Goal: Task Accomplishment & Management: Complete application form

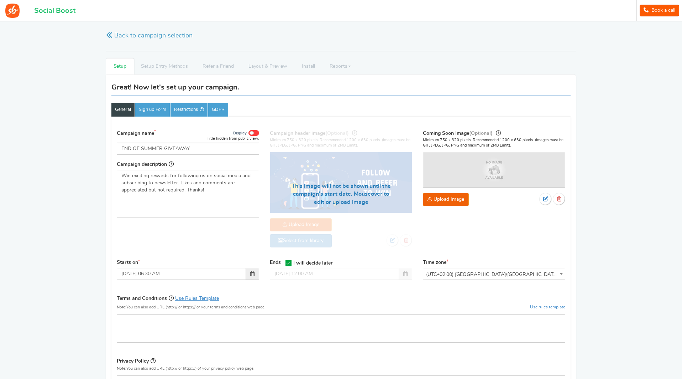
select select "Europe/[GEOGRAPHIC_DATA]"
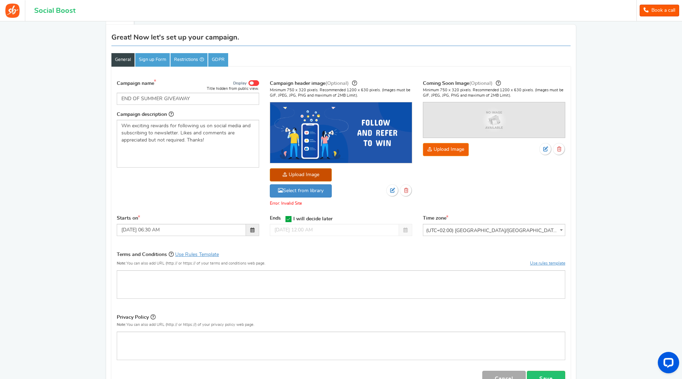
click at [323, 218] on span "I will decide later" at bounding box center [312, 218] width 39 height 5
click at [286, 218] on input "I will decide later" at bounding box center [286, 218] width 0 height 5
click at [340, 232] on input "[DATE] 12:00 AM" at bounding box center [334, 230] width 129 height 12
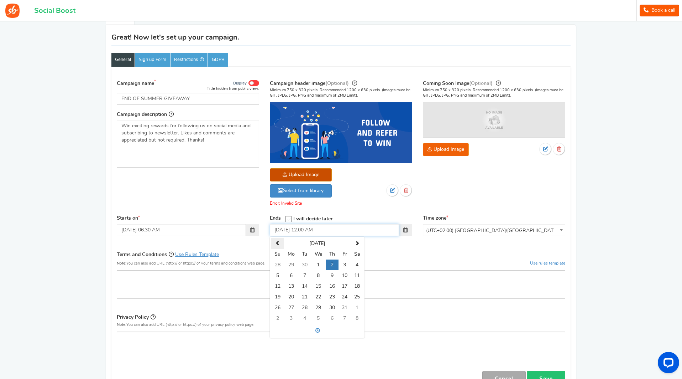
click at [278, 238] on th at bounding box center [277, 243] width 12 height 11
click at [342, 310] on td "29" at bounding box center [345, 307] width 12 height 11
type input "[DATE] 12:00 AM"
click at [380, 266] on div "Terms and Conditions Use Rules Template Note: You can also add URL (http:// or …" at bounding box center [341, 260] width 449 height 20
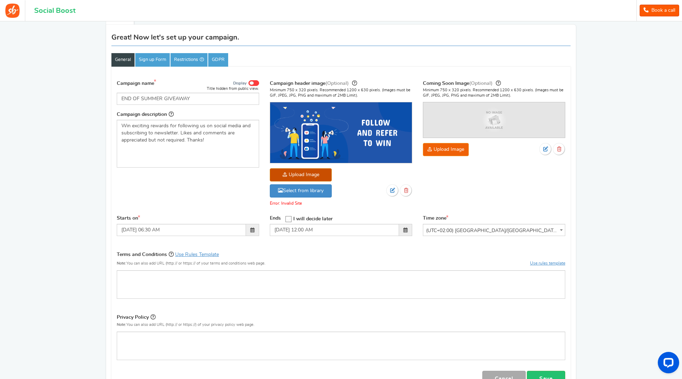
drag, startPoint x: 382, startPoint y: 154, endPoint x: 382, endPoint y: 164, distance: 10.3
click at [382, 153] on img at bounding box center [341, 132] width 142 height 61
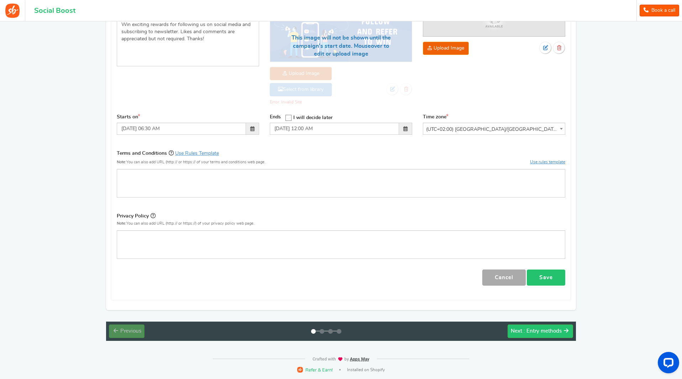
click at [549, 284] on link "Save" at bounding box center [546, 277] width 38 height 16
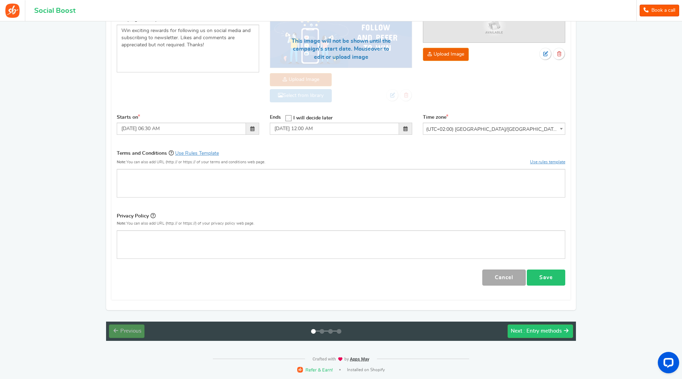
scroll to position [145, 0]
click at [549, 281] on link "Save" at bounding box center [546, 277] width 38 height 16
click at [547, 279] on link "Save" at bounding box center [546, 277] width 38 height 16
click at [549, 334] on button "Next : Entry methods" at bounding box center [541, 331] width 66 height 14
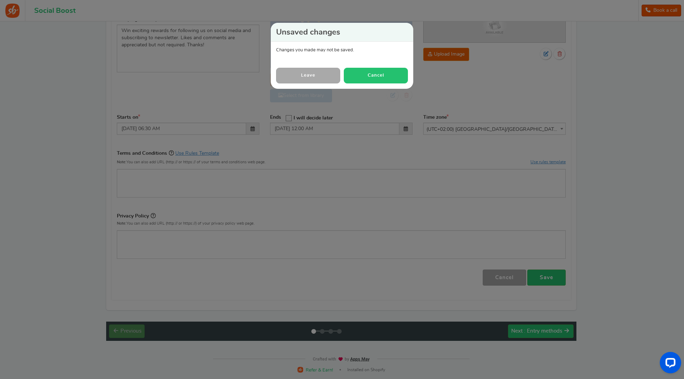
click at [356, 73] on button "Cancel" at bounding box center [376, 75] width 64 height 15
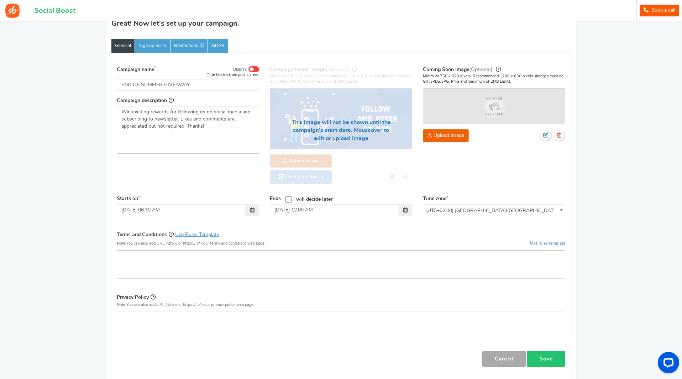
scroll to position [62, 0]
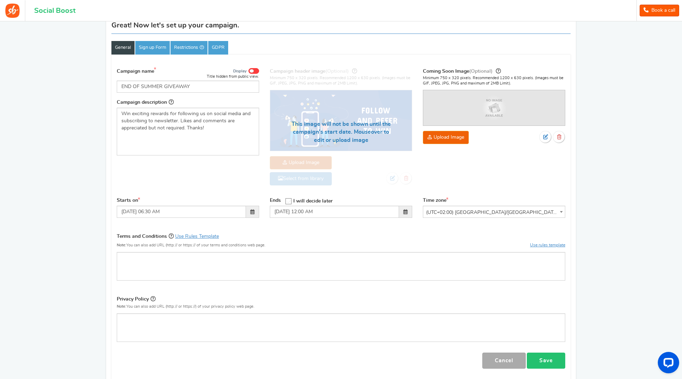
click at [553, 359] on link "Save" at bounding box center [546, 360] width 38 height 16
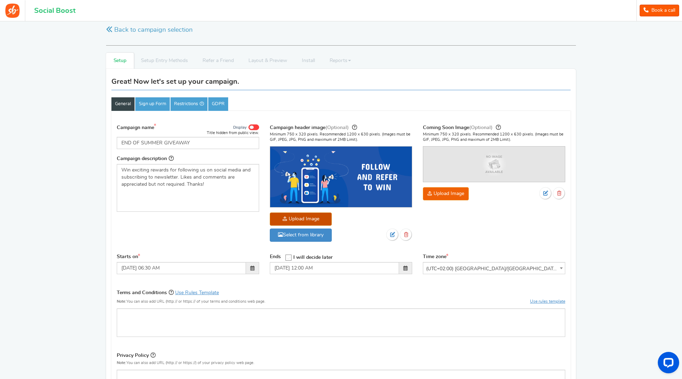
scroll to position [0, 0]
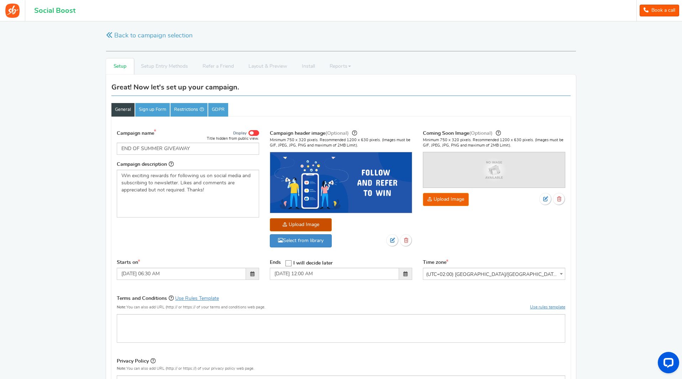
click at [341, 200] on img at bounding box center [341, 182] width 142 height 61
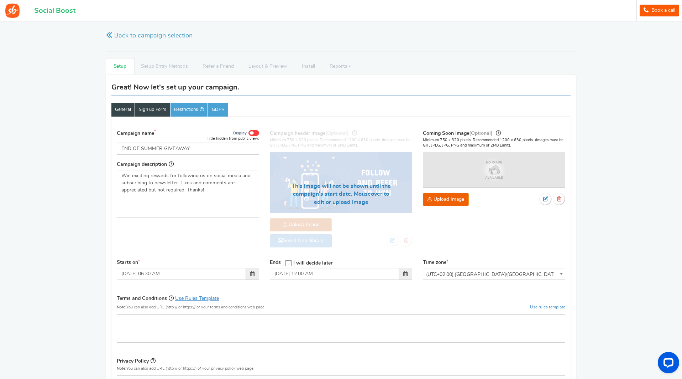
click at [163, 111] on link "Sign up Form" at bounding box center [152, 110] width 35 height 14
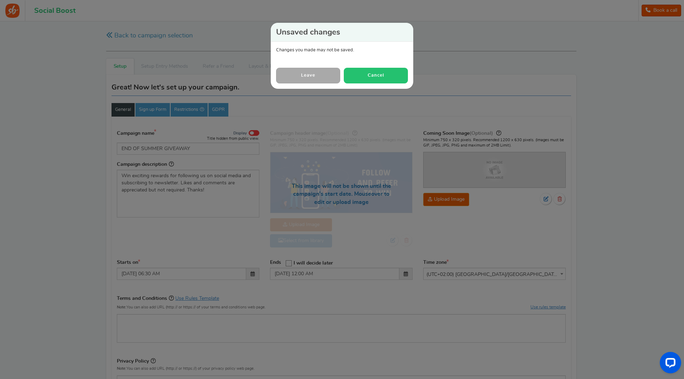
click at [374, 77] on button "Cancel" at bounding box center [376, 75] width 64 height 15
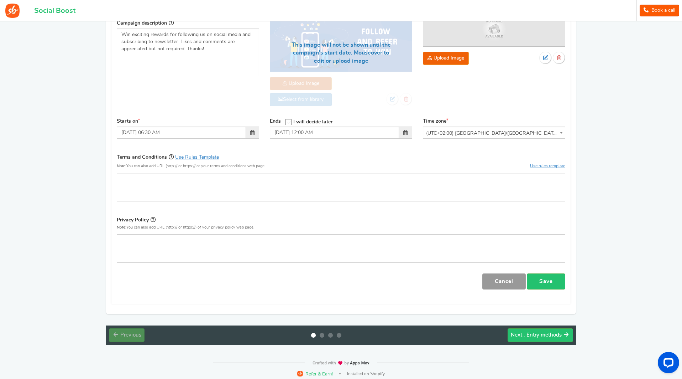
scroll to position [145, 0]
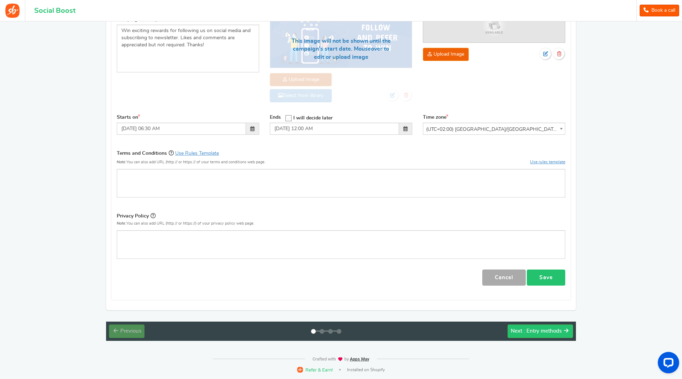
click at [534, 277] on link "Save" at bounding box center [546, 277] width 38 height 16
click at [551, 277] on link "Save" at bounding box center [546, 277] width 38 height 16
click at [545, 331] on span ": Entry methods" at bounding box center [543, 330] width 38 height 5
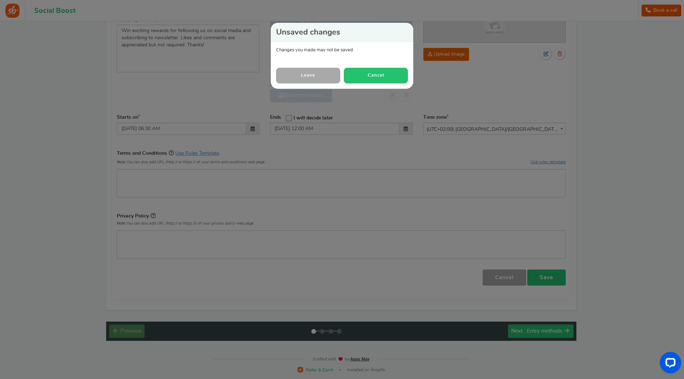
click at [305, 80] on link "Leave" at bounding box center [308, 75] width 64 height 15
